Goal: Check status: Check status

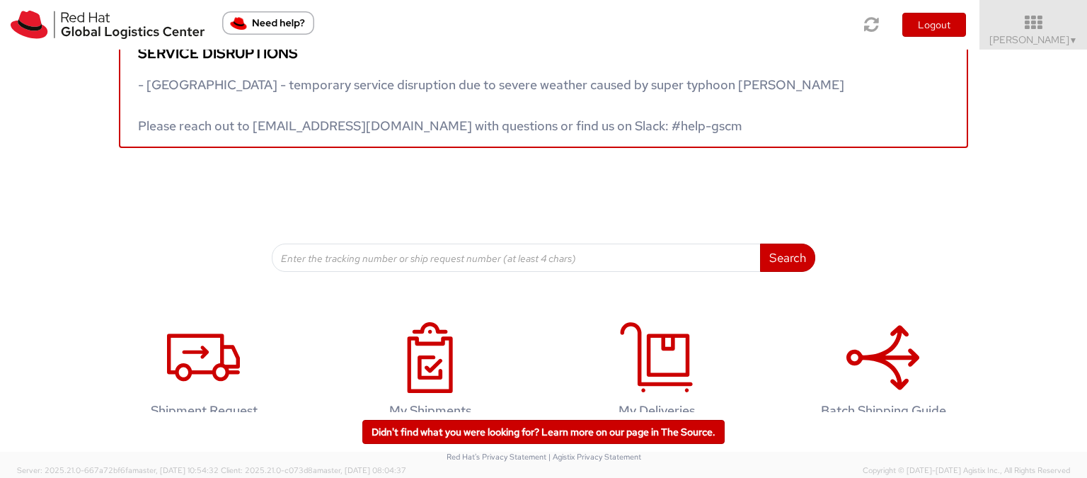
scroll to position [71, 0]
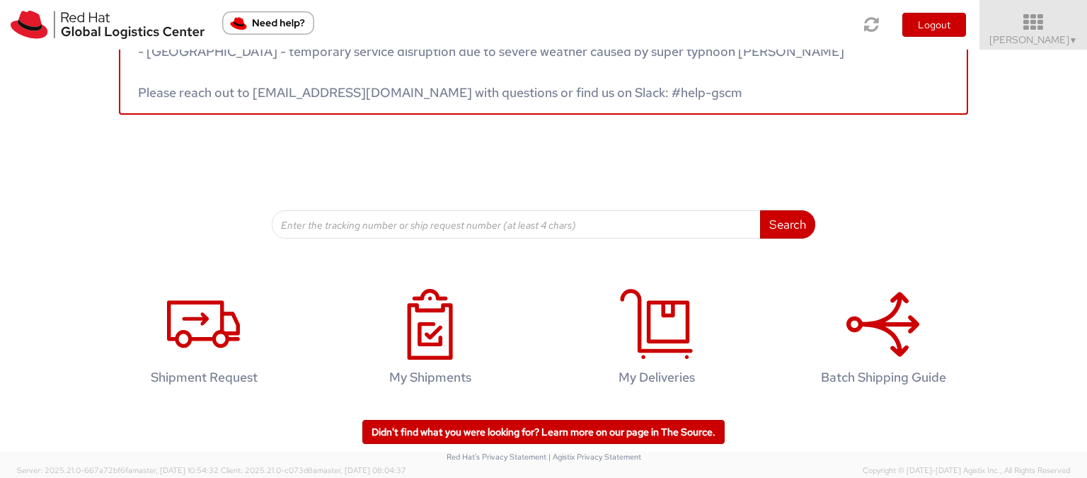
click at [1067, 29] on icon at bounding box center [1034, 23] width 124 height 20
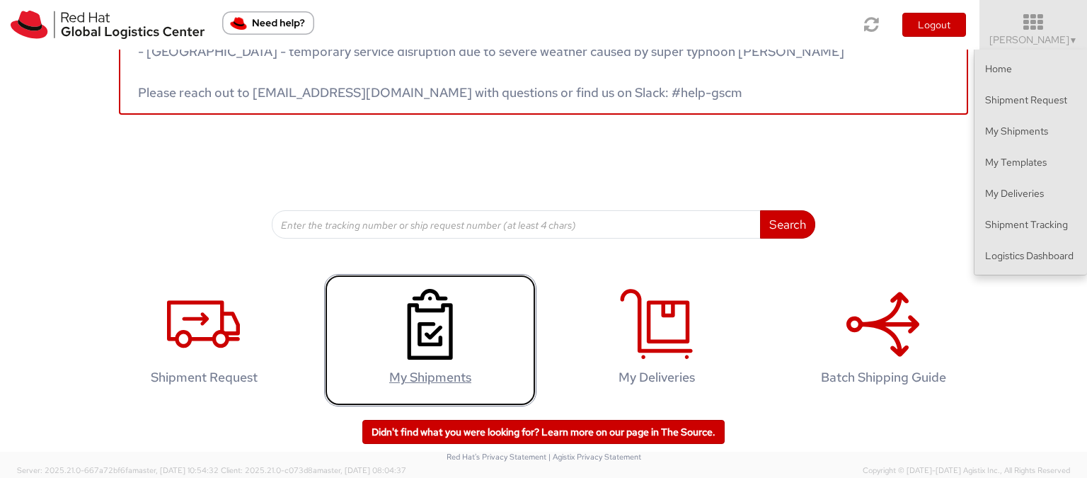
click at [435, 374] on h4 "My Shipments" at bounding box center [430, 377] width 183 height 14
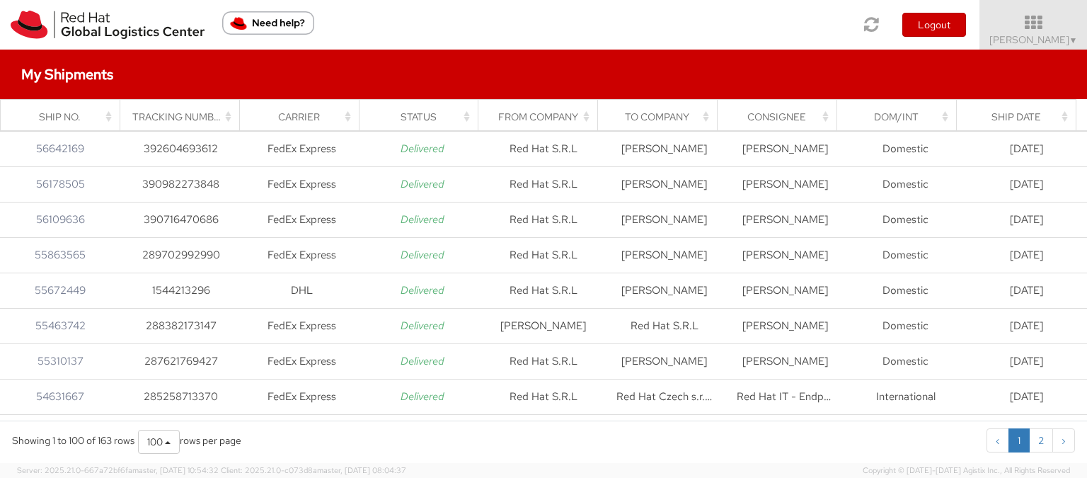
click at [299, 25] on img "Need help?" at bounding box center [268, 22] width 92 height 23
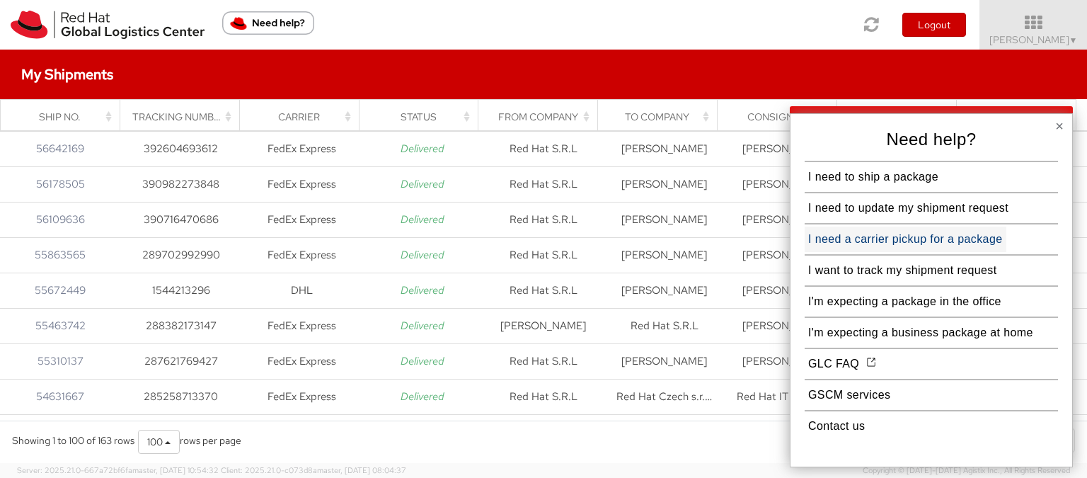
click at [905, 244] on button "I need a carrier pickup for a package" at bounding box center [906, 238] width 202 height 25
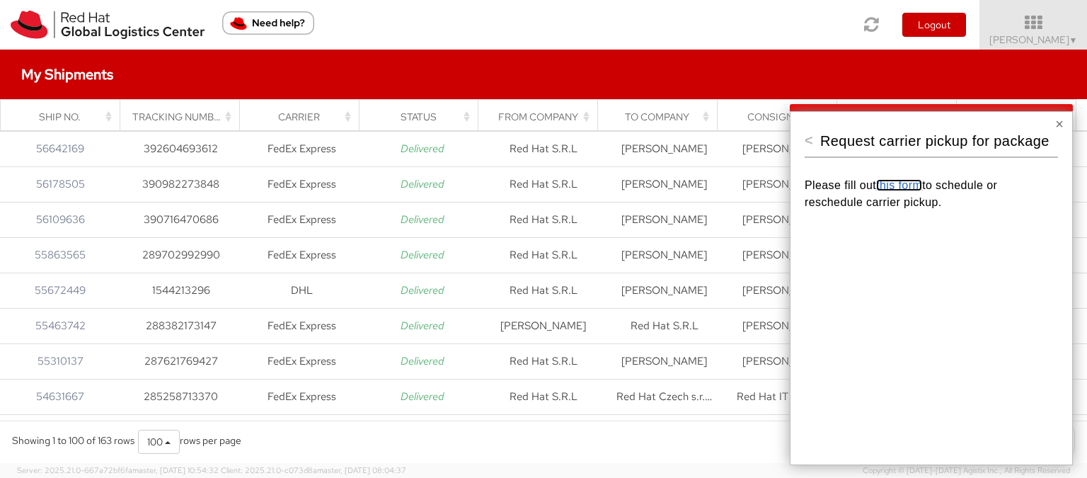
click at [907, 186] on link "this form" at bounding box center [899, 185] width 46 height 12
click at [1062, 122] on button "×" at bounding box center [1059, 124] width 8 height 14
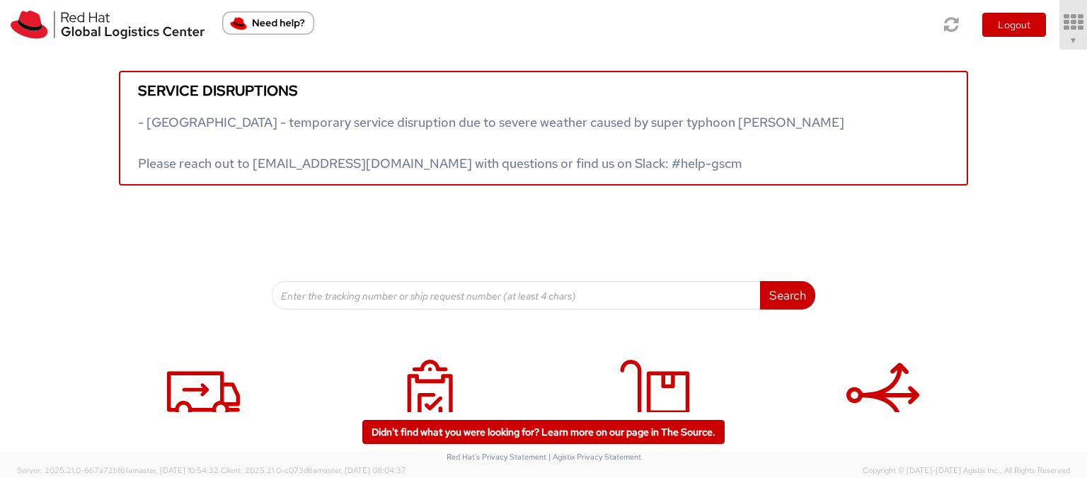
click at [1069, 35] on span "▼" at bounding box center [1073, 40] width 8 height 11
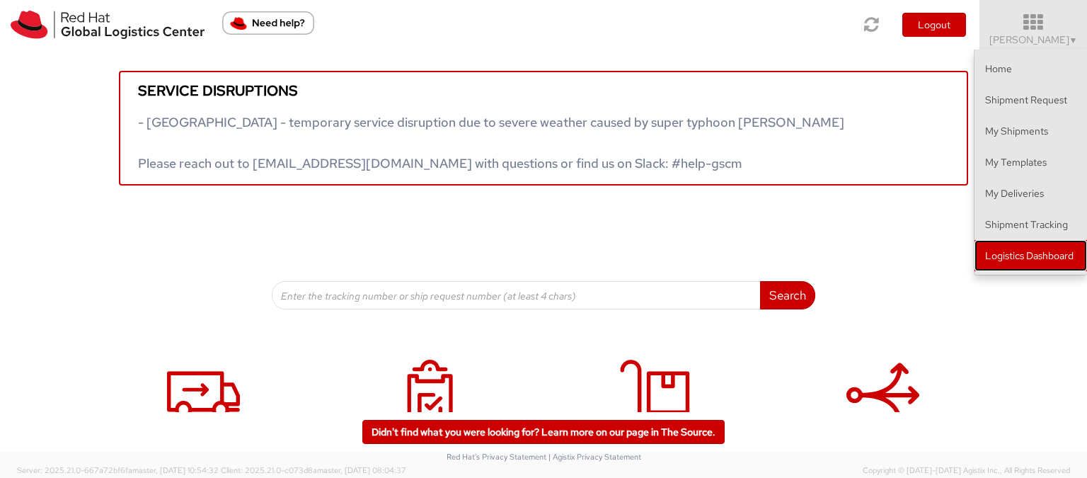
click at [1045, 256] on link "Logistics Dashboard" at bounding box center [1031, 255] width 113 height 31
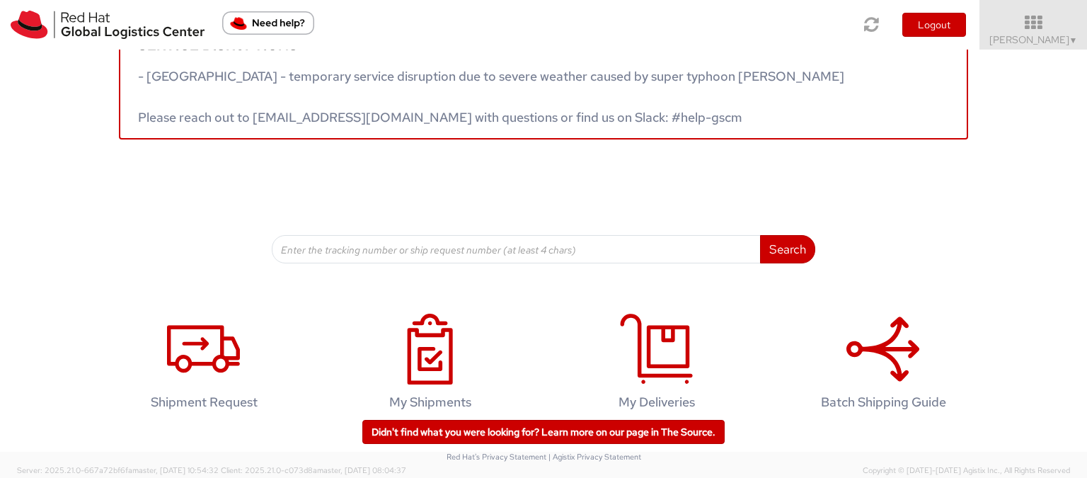
scroll to position [71, 0]
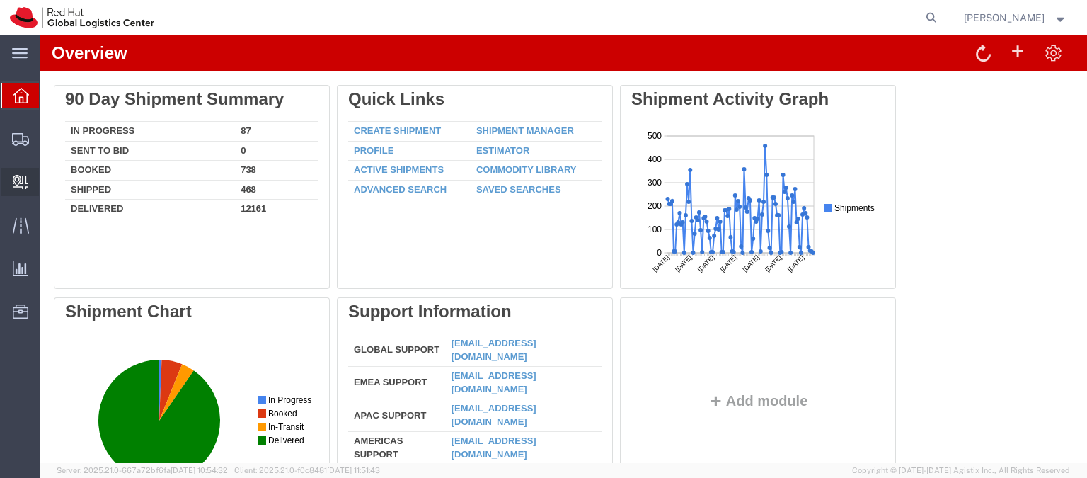
click at [49, 185] on span "Internal Delivery" at bounding box center [44, 182] width 10 height 28
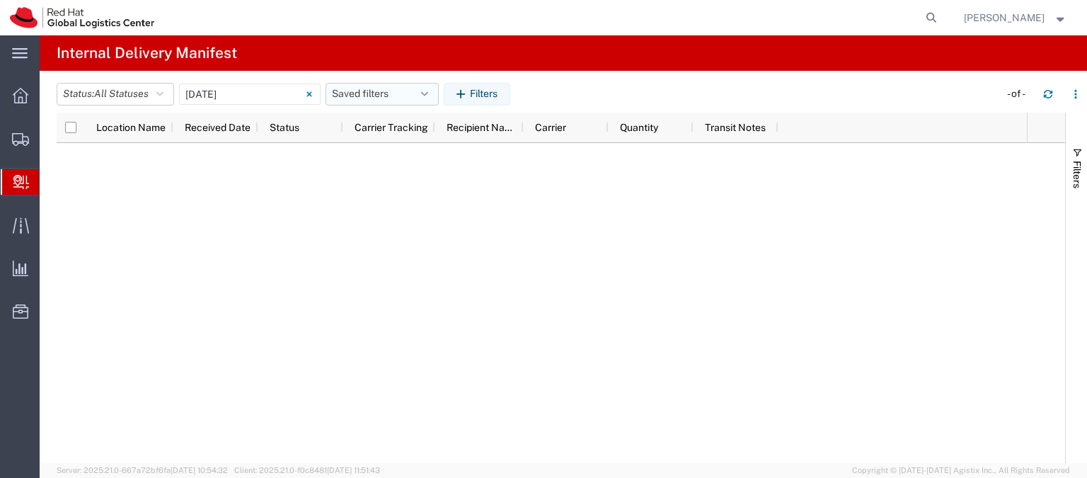
click at [359, 91] on button "Saved filters" at bounding box center [382, 94] width 113 height 23
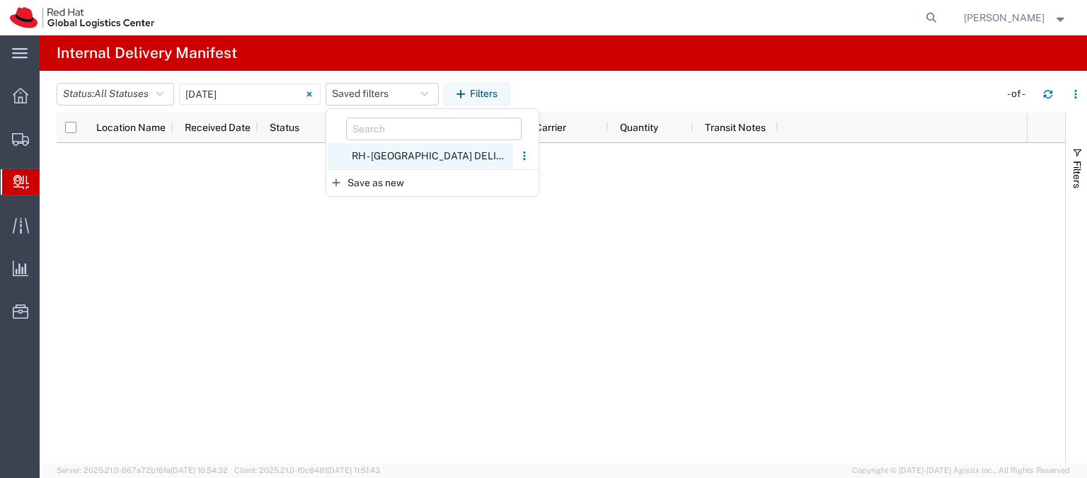
click at [381, 149] on span "RH - [GEOGRAPHIC_DATA] DELIVERIES" at bounding box center [420, 156] width 185 height 26
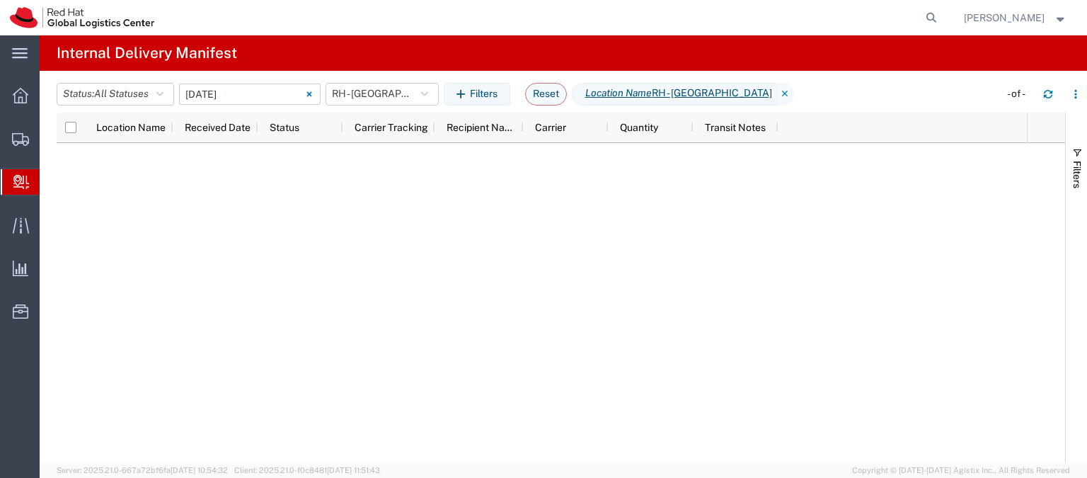
click at [279, 96] on input "[DATE] - [DATE]" at bounding box center [250, 94] width 142 height 21
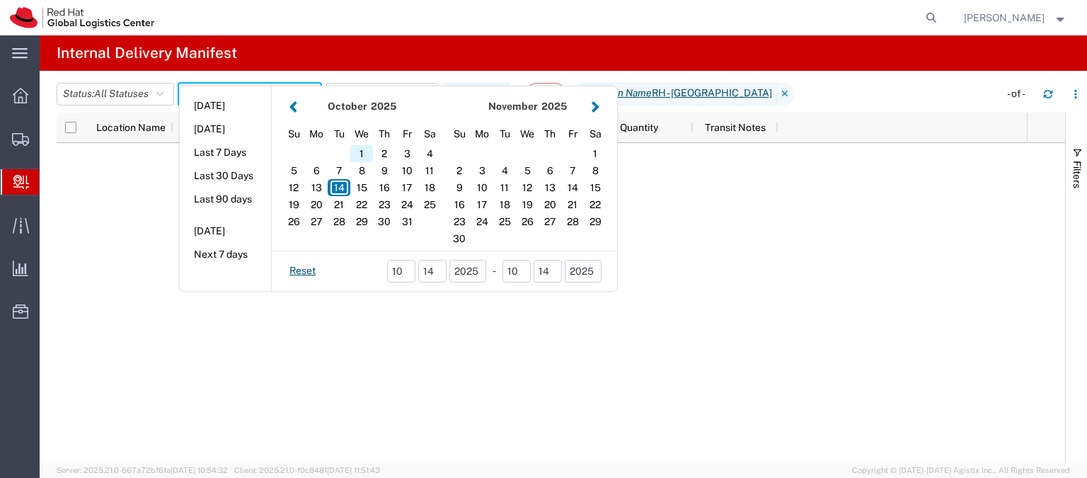
click at [369, 153] on div "1" at bounding box center [361, 153] width 23 height 17
click at [348, 191] on div "14" at bounding box center [339, 187] width 23 height 17
type input "10 01 - 14, 2025"
type input "[DATE] - [DATE]"
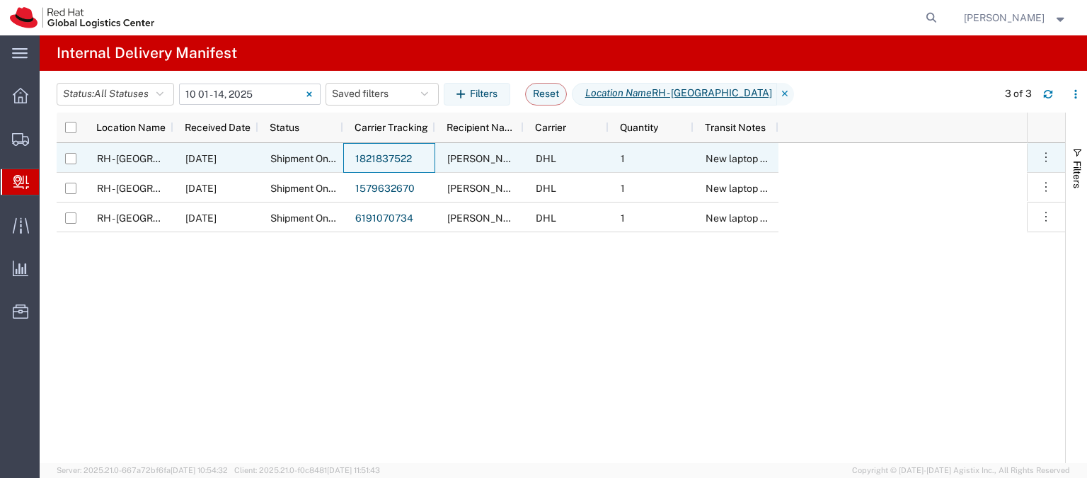
click at [374, 161] on link "1821837522" at bounding box center [383, 158] width 57 height 11
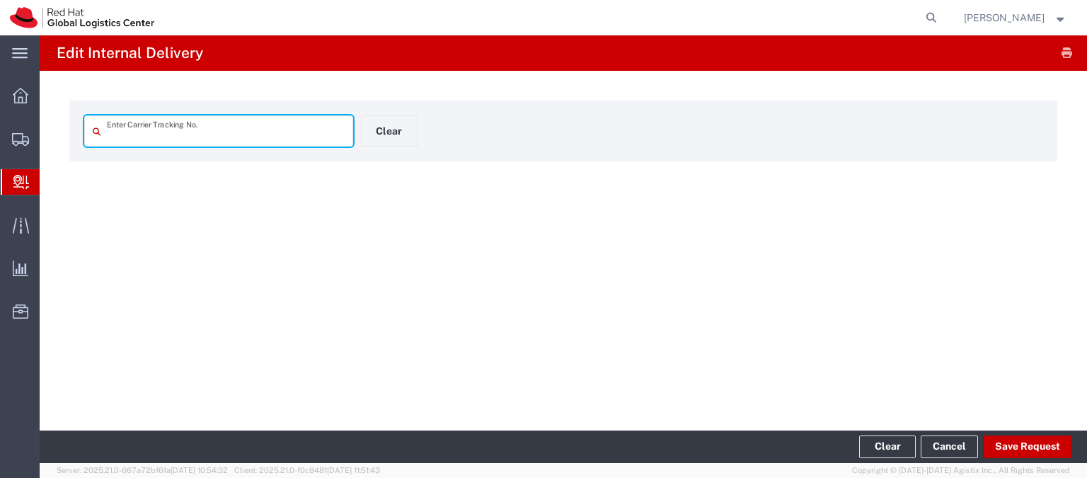
type input "1821837522"
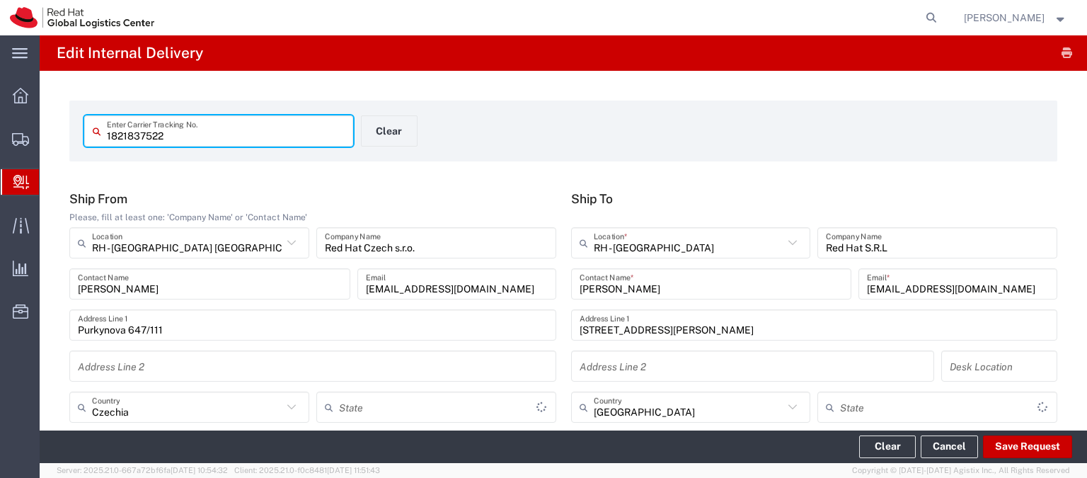
type input "Your Packaging"
type input "Economy Select"
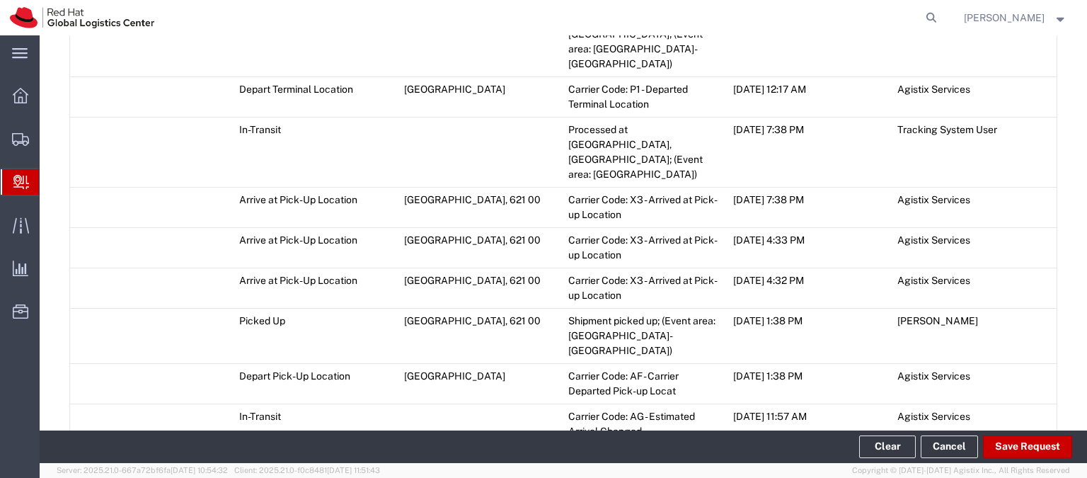
scroll to position [1653, 0]
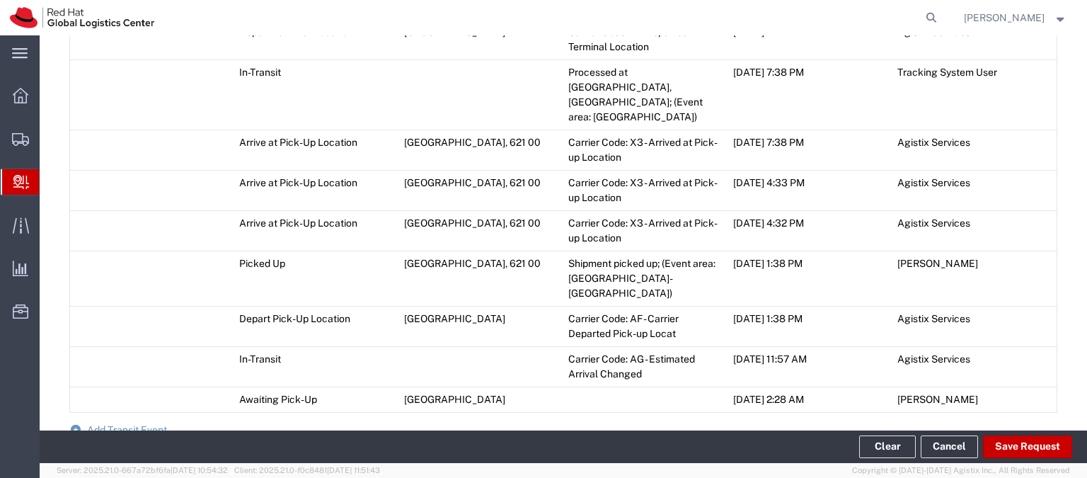
click at [101, 424] on span "Add Transit Event" at bounding box center [127, 429] width 80 height 11
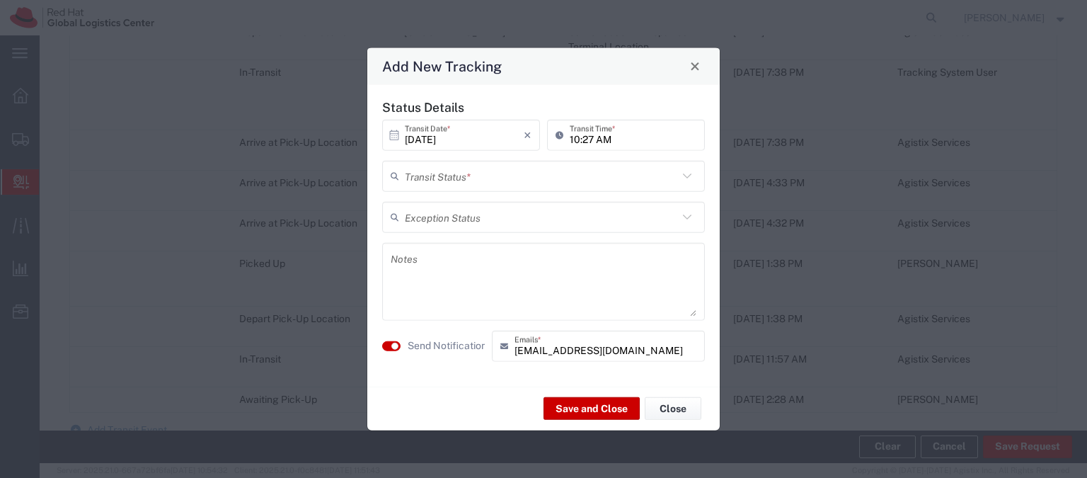
click at [575, 168] on input "text" at bounding box center [541, 175] width 273 height 25
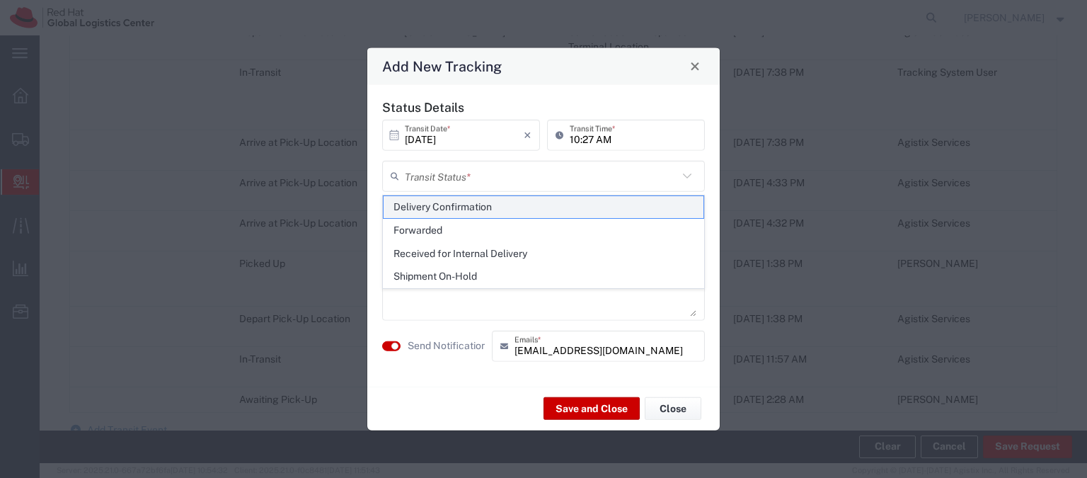
click at [512, 200] on span "Delivery Confirmation" at bounding box center [544, 207] width 320 height 22
type input "Delivery Confirmation"
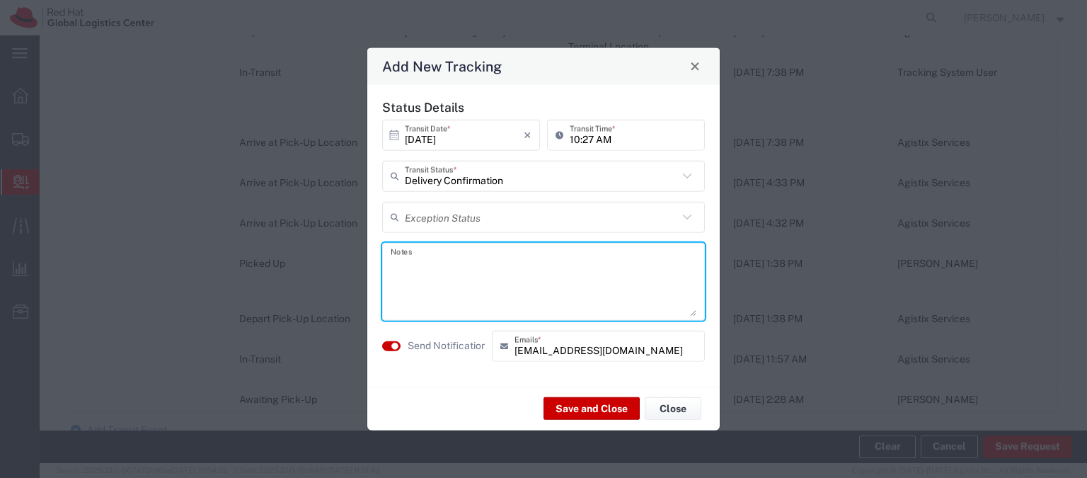
click at [489, 271] on textarea at bounding box center [544, 280] width 306 height 69
type textarea "Delivered to [PERSON_NAME]"
click at [385, 343] on button "button" at bounding box center [391, 345] width 18 height 10
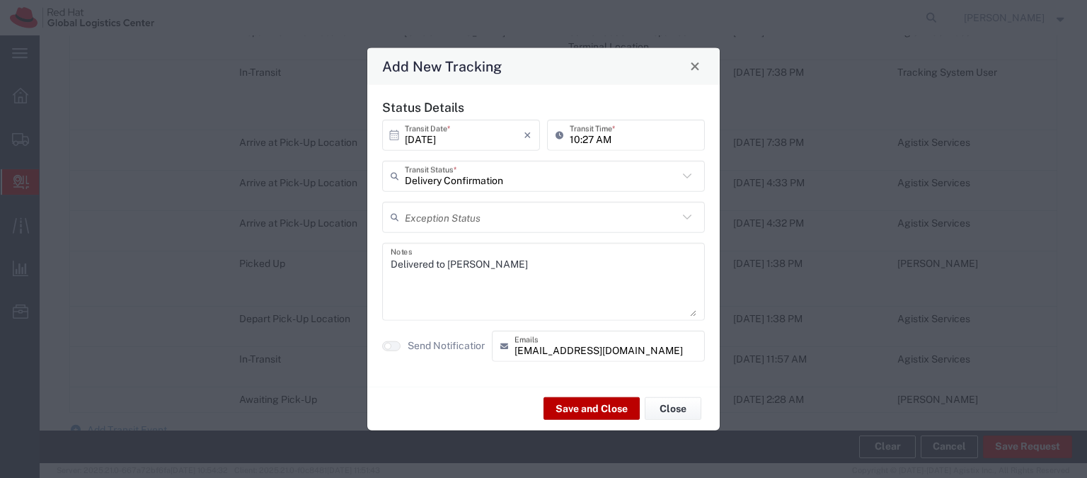
click at [573, 408] on button "Save and Close" at bounding box center [592, 408] width 96 height 23
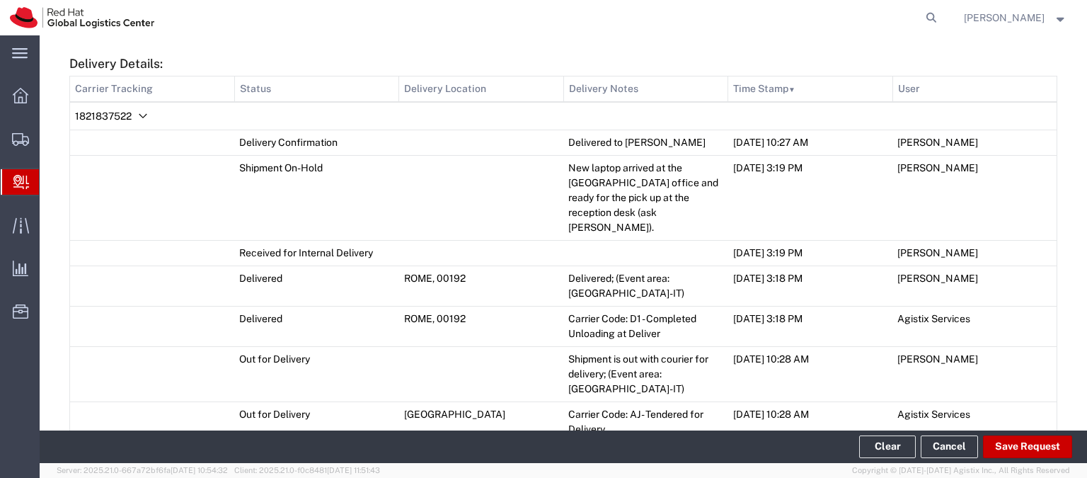
scroll to position [745, 0]
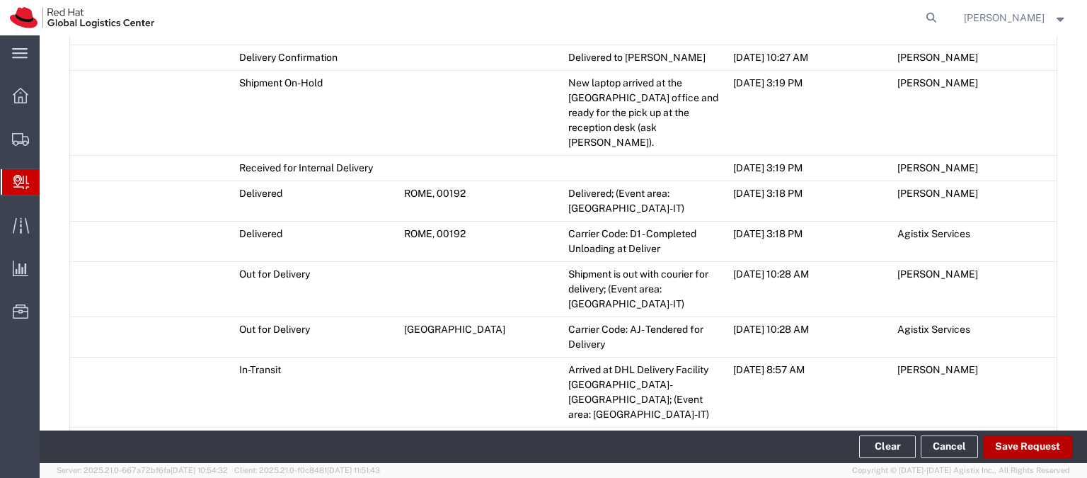
click at [1016, 447] on button "Save Request" at bounding box center [1027, 446] width 89 height 23
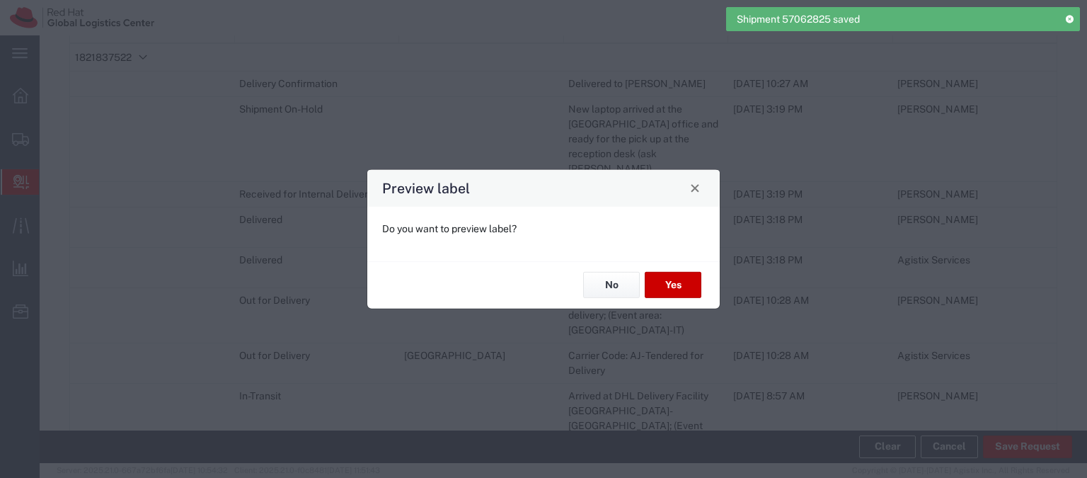
scroll to position [771, 0]
type input "Your Packaging"
type input "Economy Select"
click at [606, 284] on button "No" at bounding box center [611, 285] width 57 height 26
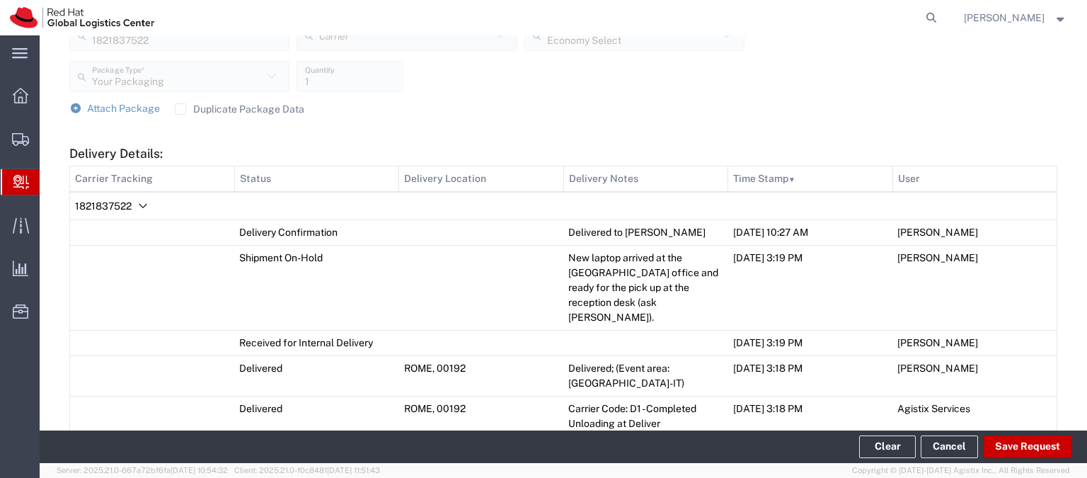
scroll to position [601, 0]
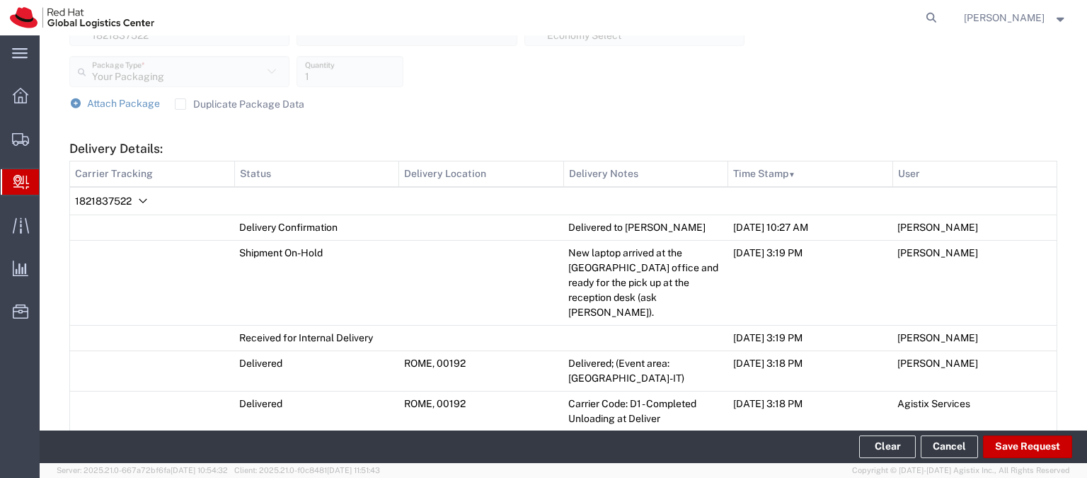
click at [13, 183] on icon at bounding box center [21, 182] width 16 height 14
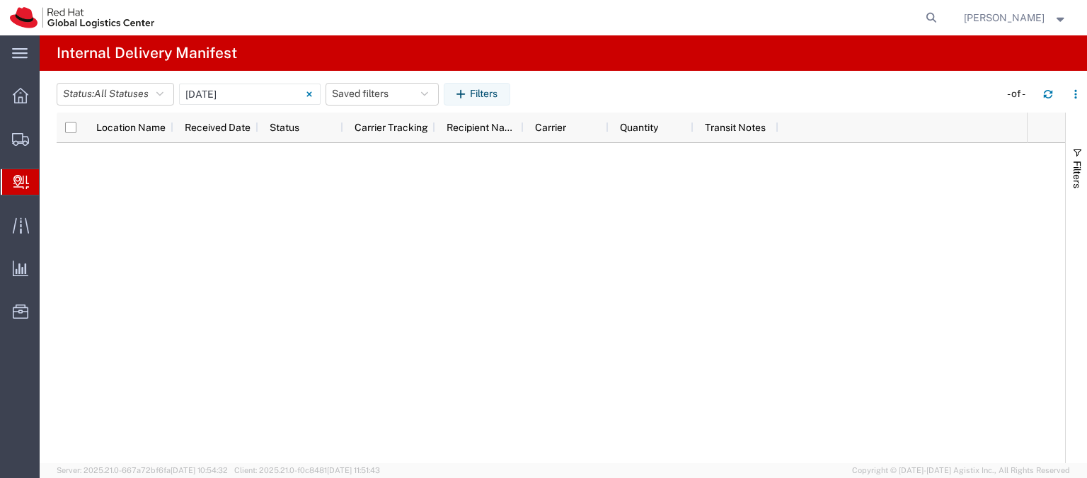
click at [50, 180] on span "Internal Delivery" at bounding box center [44, 182] width 11 height 28
click at [358, 86] on button "Saved filters" at bounding box center [382, 94] width 113 height 23
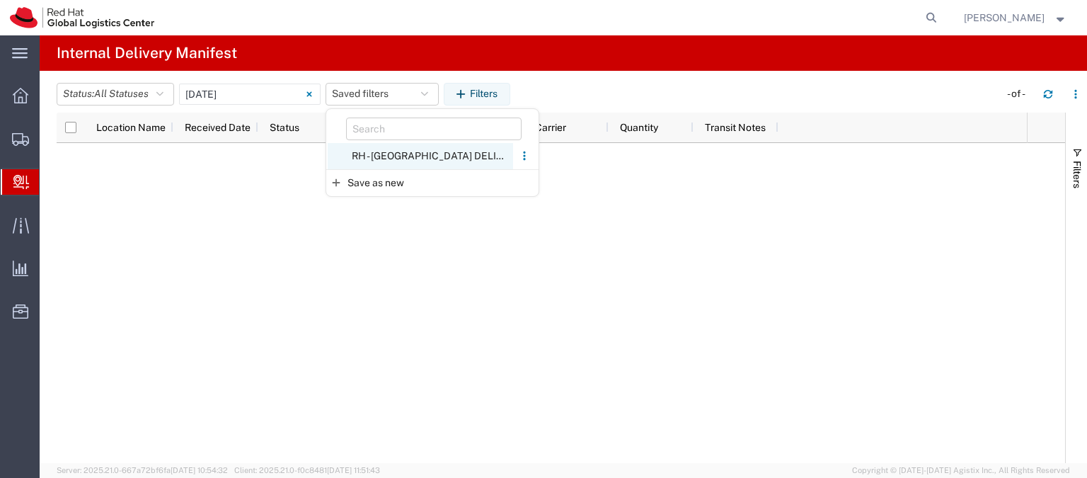
click at [387, 160] on span "RH - [GEOGRAPHIC_DATA] DELIVERIES" at bounding box center [420, 156] width 185 height 26
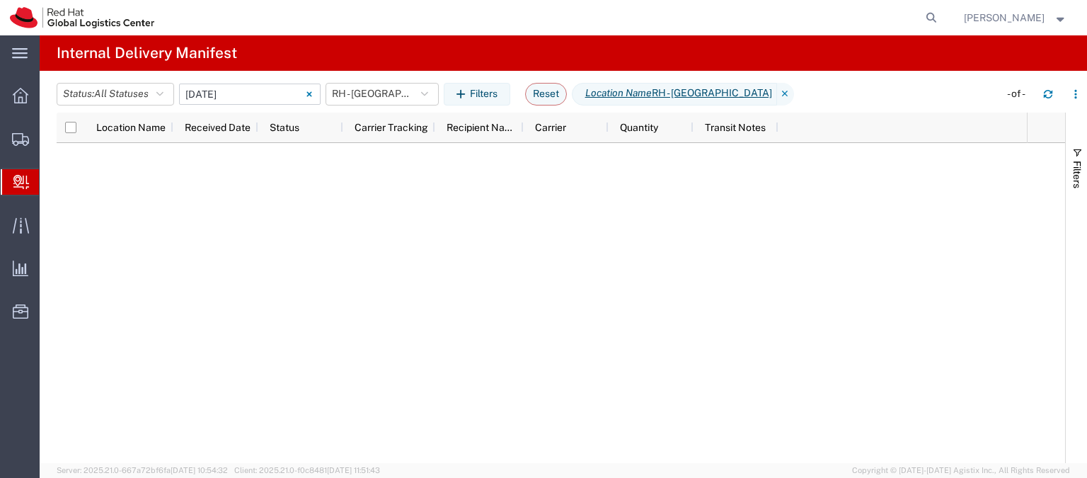
click at [285, 94] on input "[DATE] - [DATE]" at bounding box center [250, 94] width 142 height 21
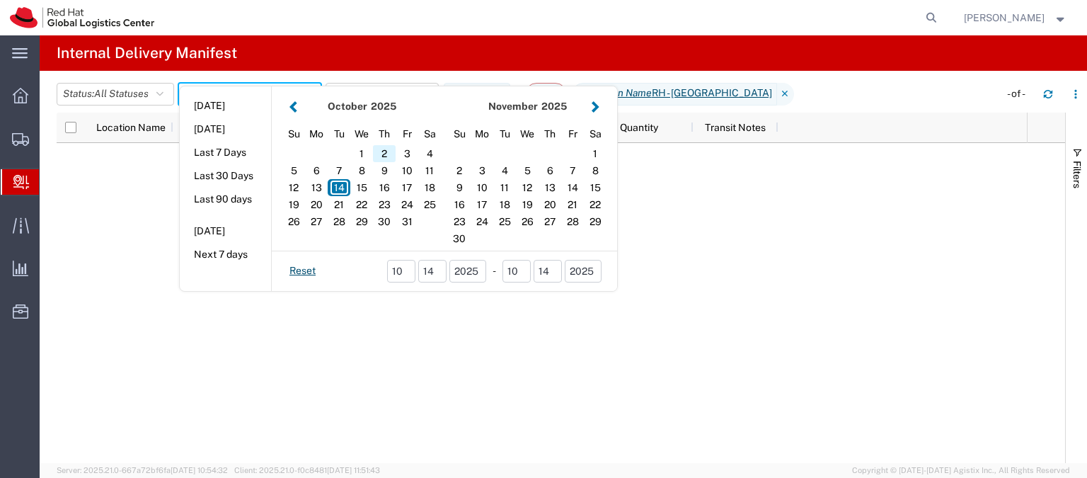
click at [377, 151] on div "2" at bounding box center [384, 153] width 23 height 17
click at [339, 188] on div "14" at bounding box center [339, 187] width 23 height 17
type input "10 02 - 14, 2025"
type input "[DATE] - [DATE]"
